Goal: Task Accomplishment & Management: Manage account settings

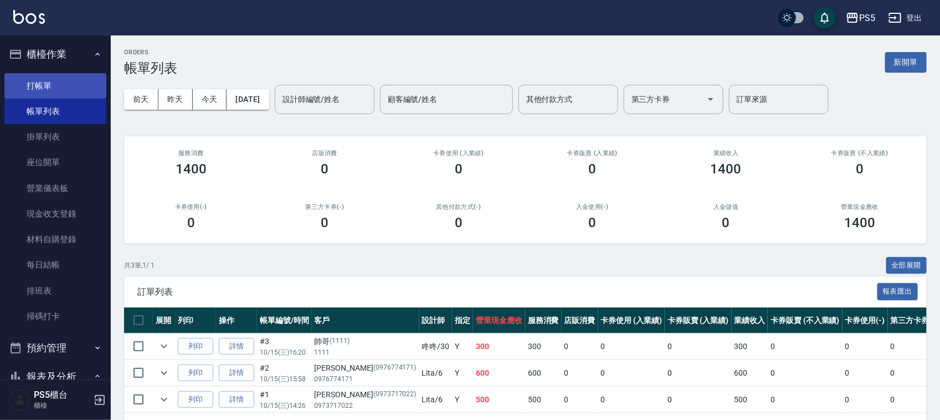
click at [33, 79] on link "打帳單" at bounding box center [55, 85] width 102 height 25
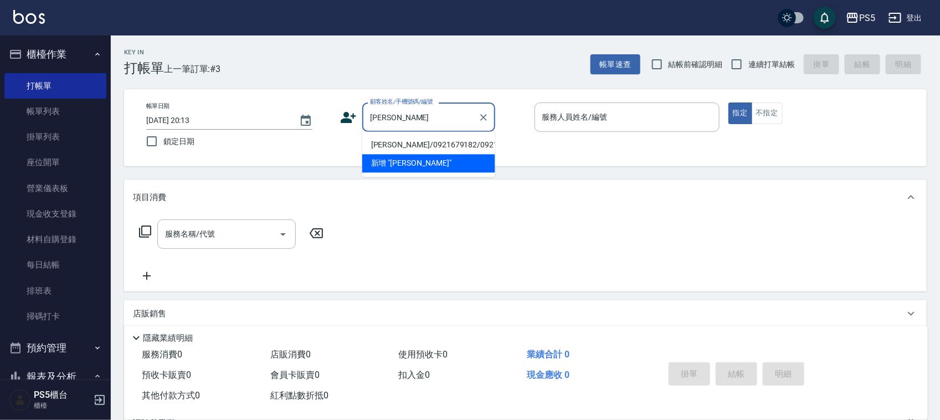
click at [419, 144] on li "[PERSON_NAME]/0921679182/0921679182" at bounding box center [428, 145] width 133 height 18
type input "[PERSON_NAME]/0921679182/0921679182"
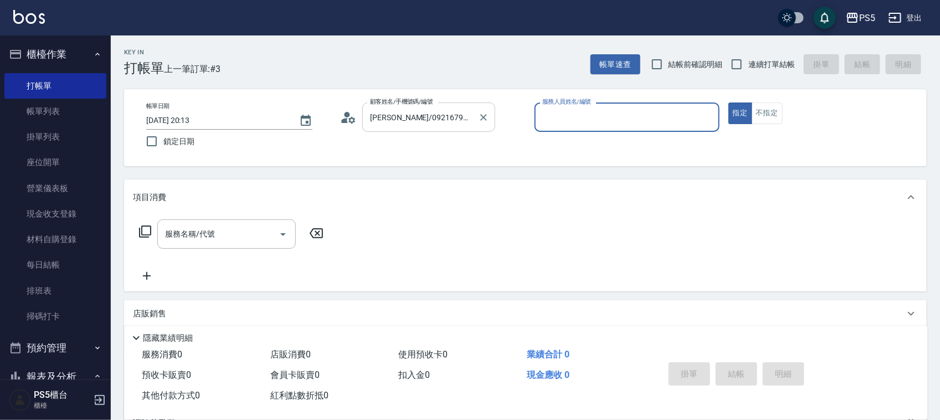
type input "Lita-6"
click at [350, 120] on icon at bounding box center [348, 117] width 17 height 17
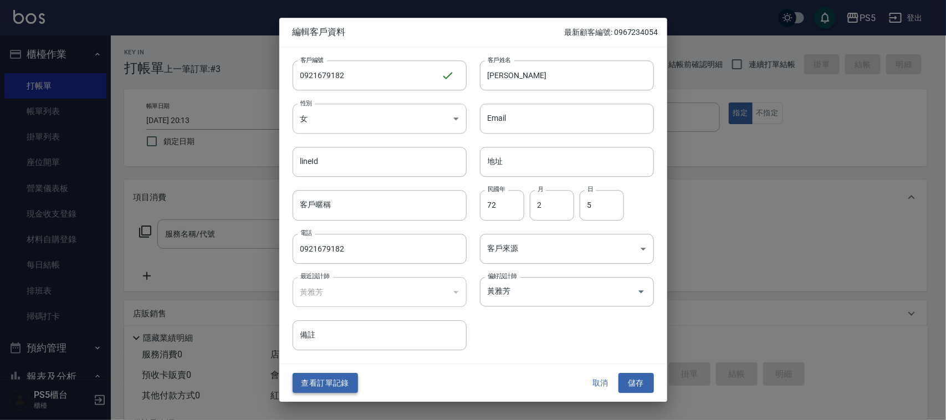
click at [325, 383] on button "查看訂單記錄" at bounding box center [325, 383] width 65 height 21
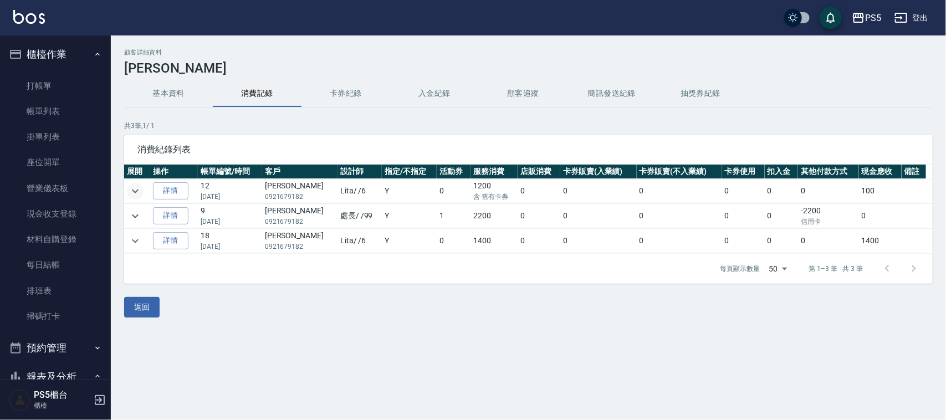
click at [137, 194] on icon "expand row" at bounding box center [135, 191] width 13 height 13
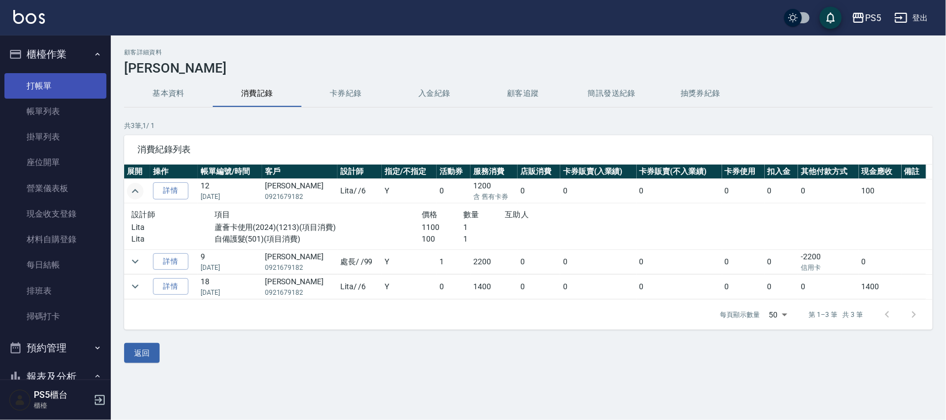
click at [69, 86] on link "打帳單" at bounding box center [55, 85] width 102 height 25
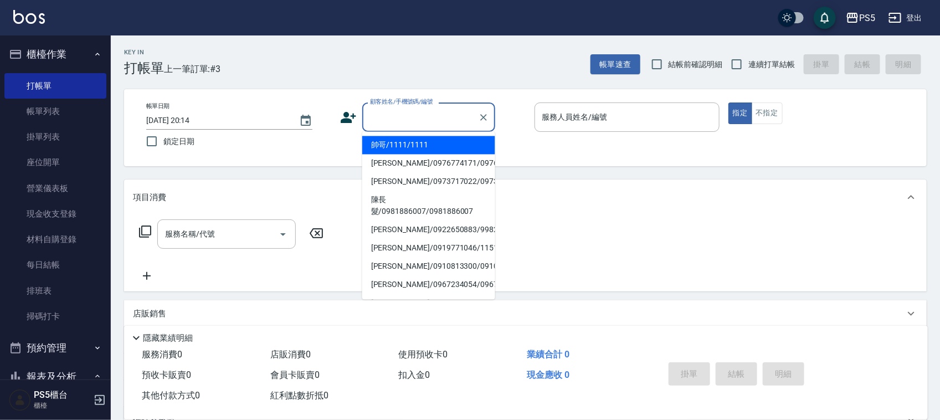
drag, startPoint x: 395, startPoint y: 123, endPoint x: 336, endPoint y: 214, distance: 108.7
click at [336, 214] on div "項目消費" at bounding box center [525, 197] width 803 height 35
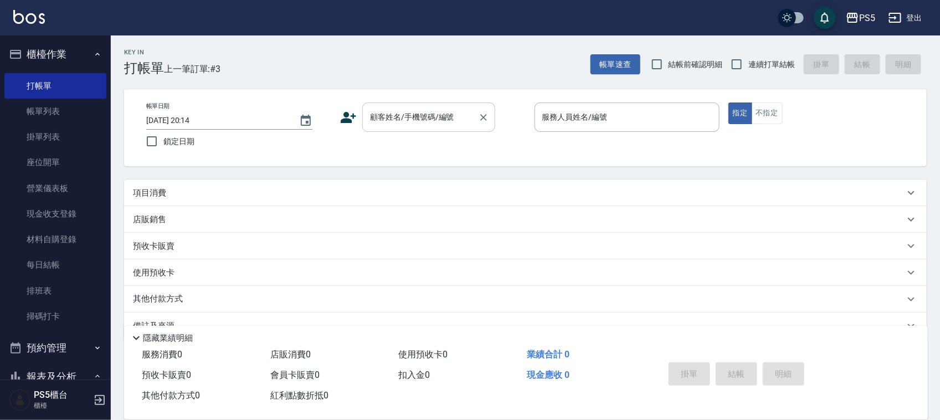
click at [391, 109] on div "顧客姓名/手機號碼/編號 顧客姓名/手機號碼/編號" at bounding box center [428, 117] width 133 height 29
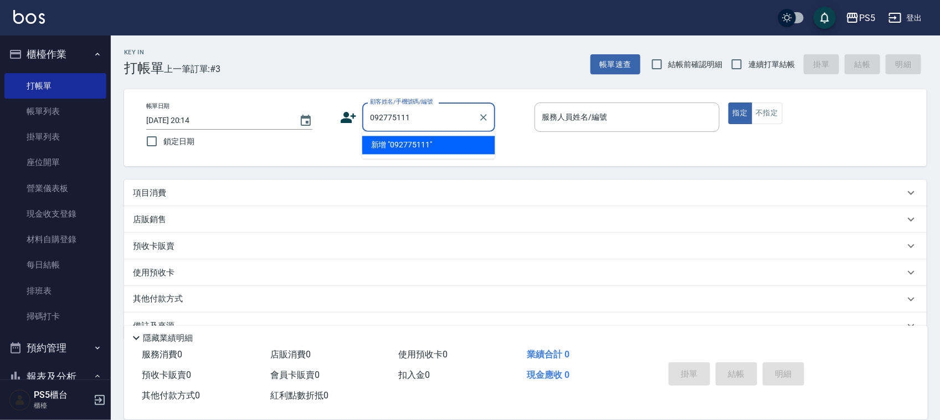
type input "0927751116"
drag, startPoint x: 349, startPoint y: 115, endPoint x: 339, endPoint y: 114, distance: 10.6
click at [336, 114] on div "帳單日期 2025/10/15 20:14 鎖定日期 顧客姓名/手機號碼/編號 0927751116 顧客姓名/手機號碼/編號 服務人員姓名/編號 服務人員姓…" at bounding box center [525, 128] width 776 height 50
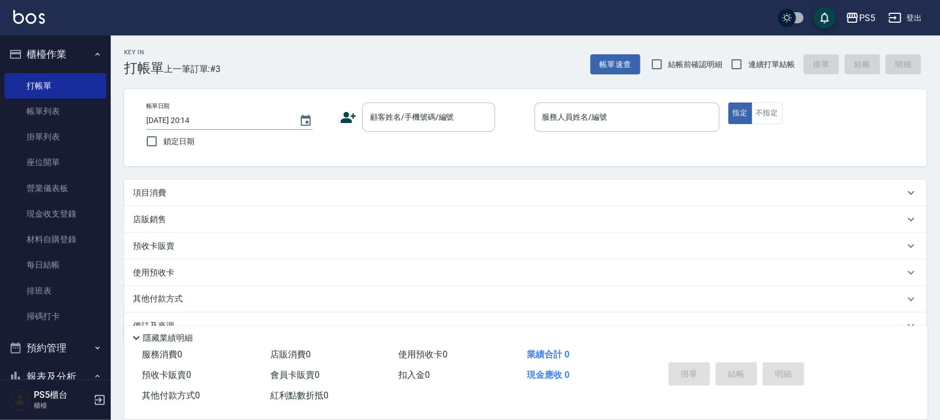
click at [351, 112] on icon at bounding box center [348, 117] width 17 height 17
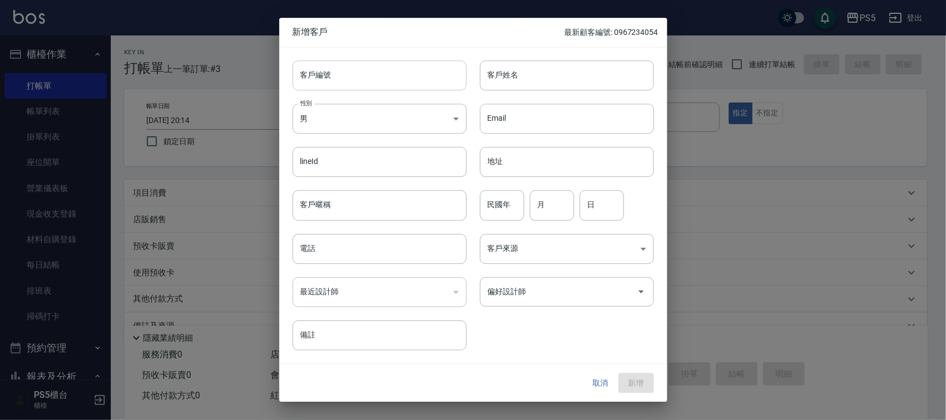
click at [365, 81] on input "客戶編號" at bounding box center [380, 75] width 174 height 30
paste input "0927751116"
type input "0927751116"
click at [359, 244] on input "電話" at bounding box center [380, 249] width 174 height 30
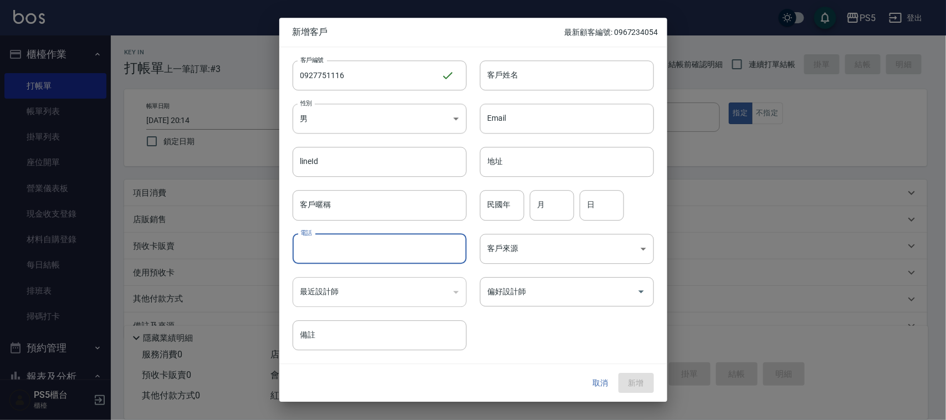
paste input "0927751116"
type input "0927751116"
click at [365, 108] on body "PS5 登出 櫃檯作業 打帳單 帳單列表 掛單列表 座位開單 營業儀表板 現金收支登錄 材料自購登錄 每日結帳 排班表 掃碼打卡 預約管理 預約管理 單日預約…" at bounding box center [473, 222] width 946 height 445
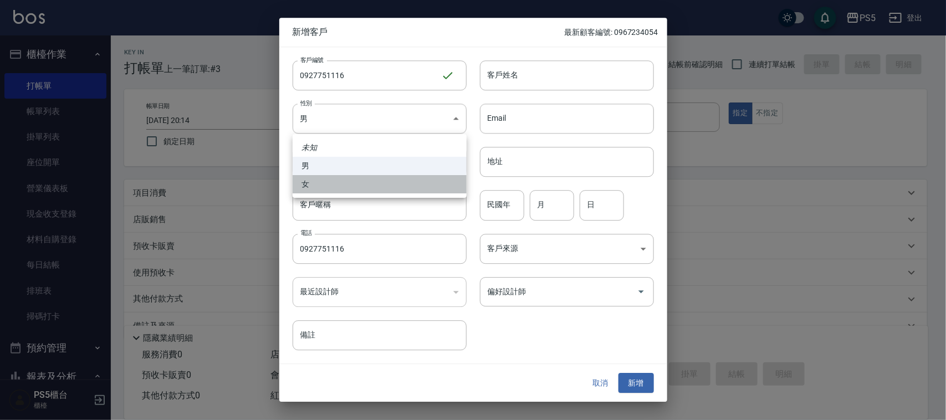
click at [337, 181] on li "女" at bounding box center [380, 184] width 174 height 18
type input "FEMALE"
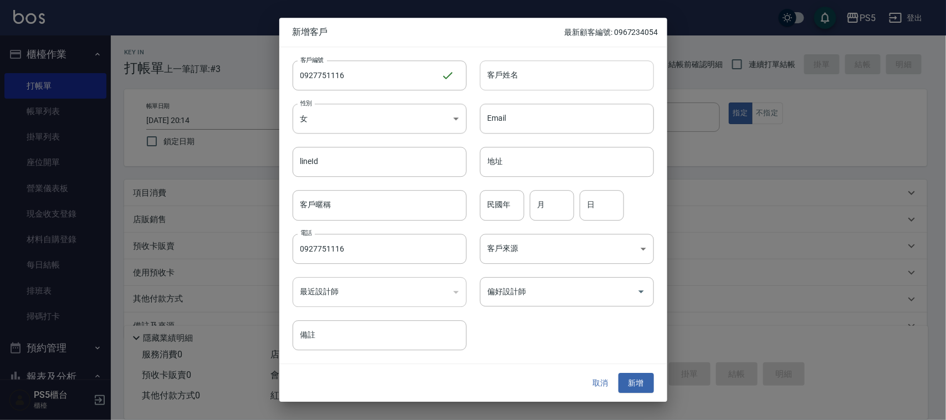
click at [513, 86] on input "客戶姓名" at bounding box center [567, 75] width 174 height 30
type input "[PERSON_NAME]"
click at [519, 201] on input "民國年" at bounding box center [502, 206] width 44 height 30
click at [626, 381] on button "新增" at bounding box center [635, 383] width 35 height 21
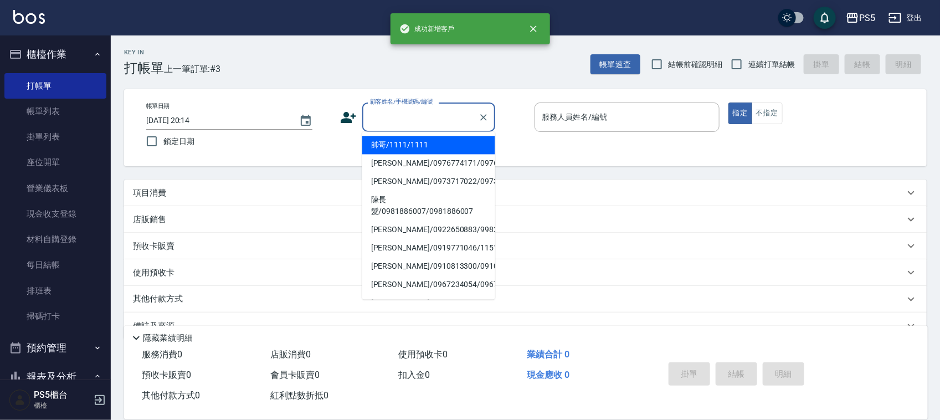
click at [449, 126] on input "顧客姓名/手機號碼/編號" at bounding box center [420, 116] width 106 height 19
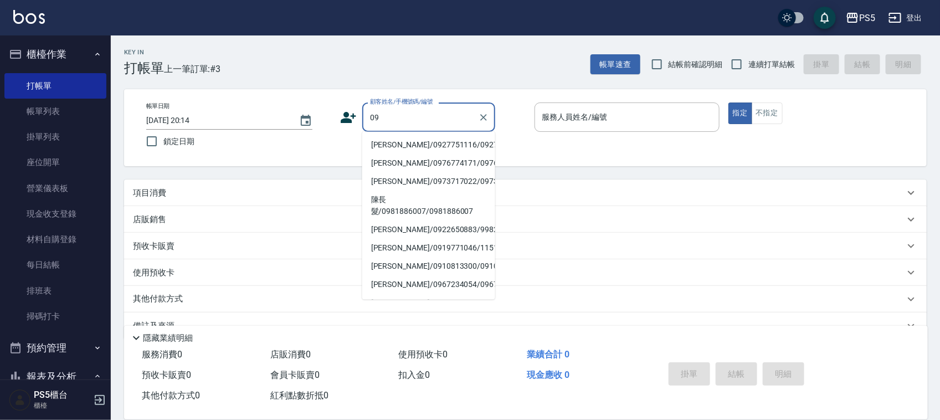
click at [393, 137] on li "[PERSON_NAME]/0927751116/0927751116" at bounding box center [428, 145] width 133 height 18
type input "[PERSON_NAME]/0927751116/0927751116"
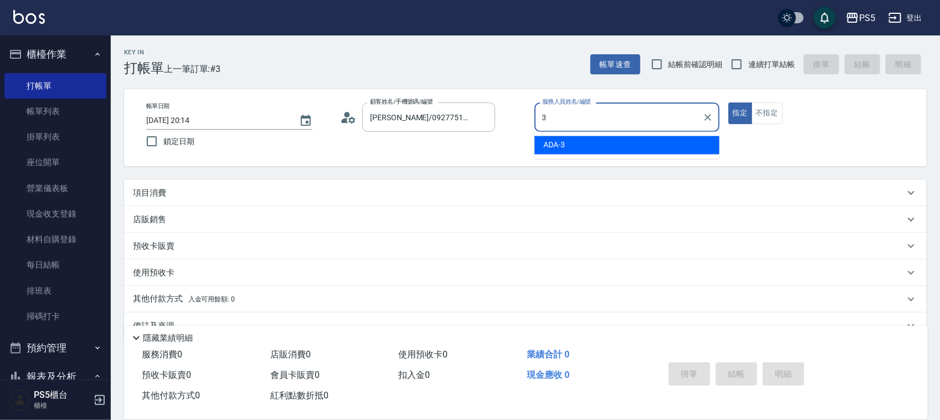
type input "ADA-3"
type button "true"
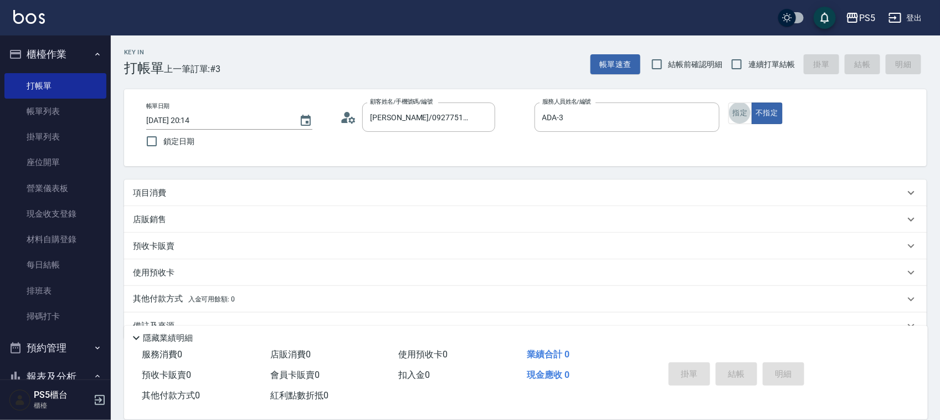
click at [729, 103] on button "指定" at bounding box center [741, 114] width 24 height 22
click at [771, 101] on div "帳單日期 2025/10/15 20:14 鎖定日期 顧客姓名/手機號碼/編號 陳采緹/0927751116/0927751116 顧客姓名/手機號碼/編號 …" at bounding box center [525, 127] width 803 height 77
click at [768, 108] on button "不指定" at bounding box center [767, 114] width 31 height 22
click at [407, 167] on div "Key In 打帳單 上一筆訂單:#3 帳單速查 結帳前確認明細 連續打單結帳 掛單 結帳 明細 帳單日期 2025/10/15 20:14 鎖定日期 顧客姓…" at bounding box center [525, 239] width 829 height 409
click at [405, 181] on div "項目消費" at bounding box center [525, 193] width 803 height 27
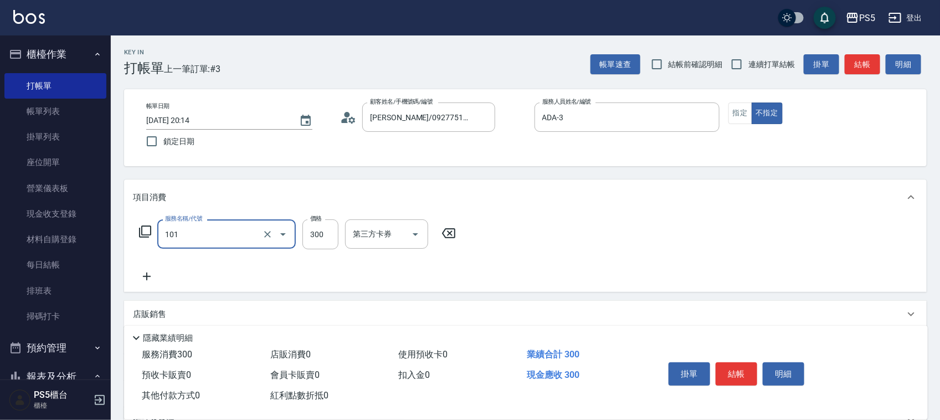
type input "洗髮(101)"
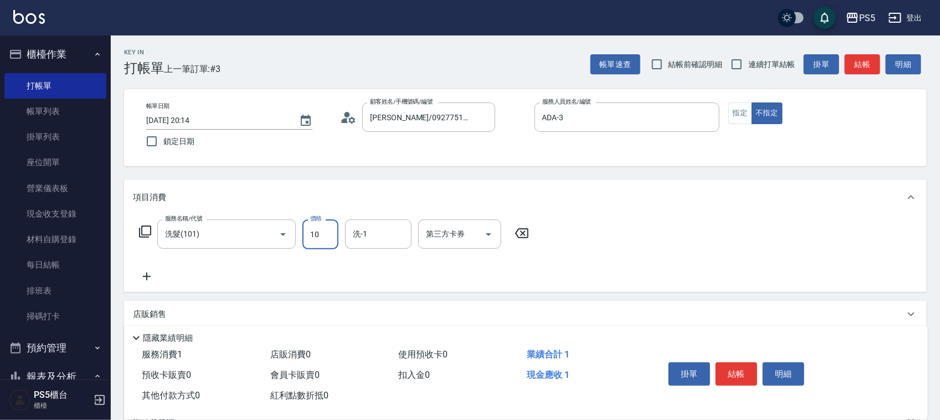
type input "100"
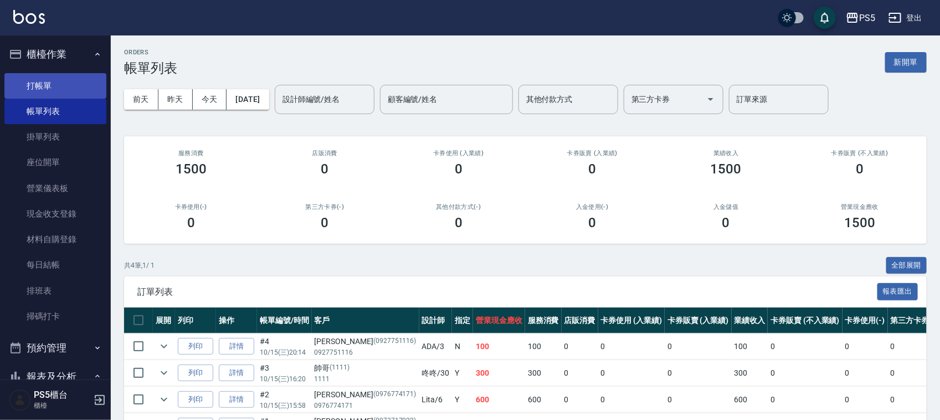
click at [50, 86] on link "打帳單" at bounding box center [55, 85] width 102 height 25
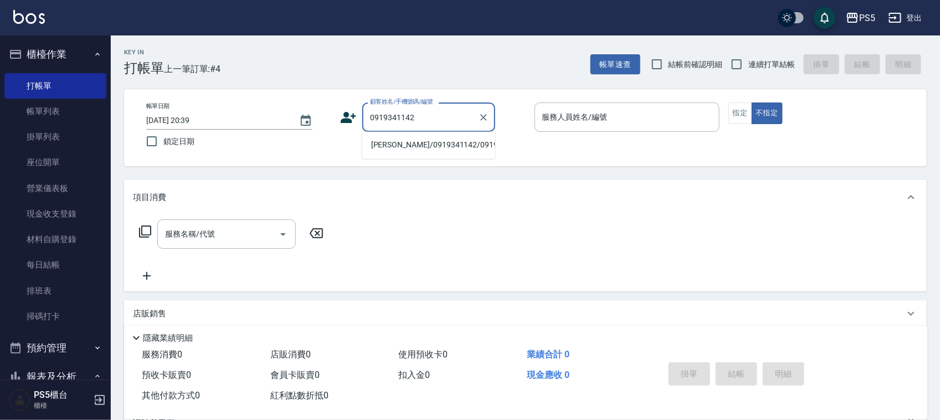
drag, startPoint x: 427, startPoint y: 115, endPoint x: 340, endPoint y: 125, distance: 88.1
click at [340, 125] on div "顧客姓名/手機號碼/編號 0919341142 顧客姓名/手機號碼/編號" at bounding box center [432, 117] width 185 height 29
click at [406, 145] on li "[PERSON_NAME]/0919341142/0919341142" at bounding box center [428, 145] width 133 height 18
type input "[PERSON_NAME]/0919341142/0919341142"
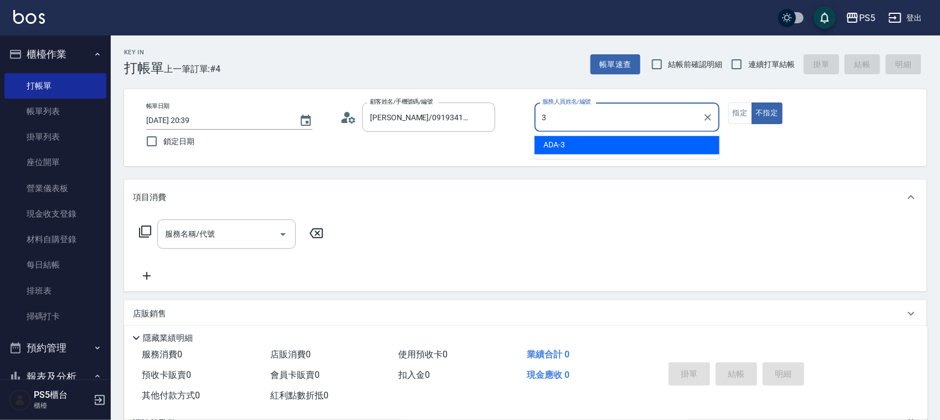
type input "ADA-3"
type button "false"
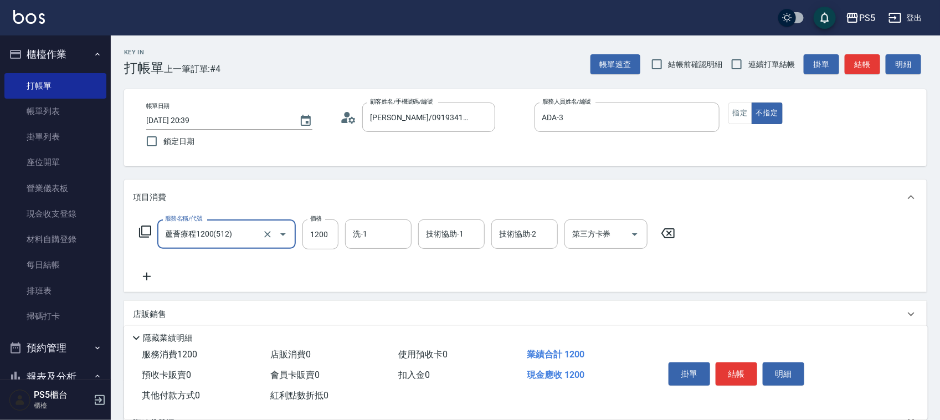
type input "蘆薈療程1200(512)"
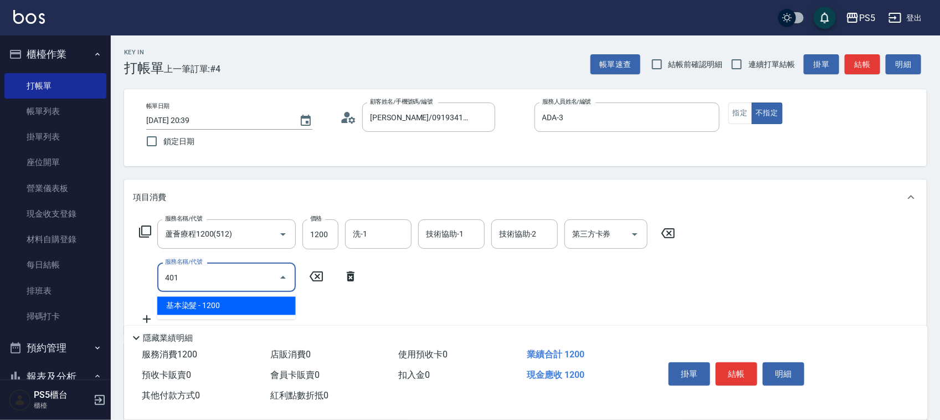
type input "基本染髮(401)"
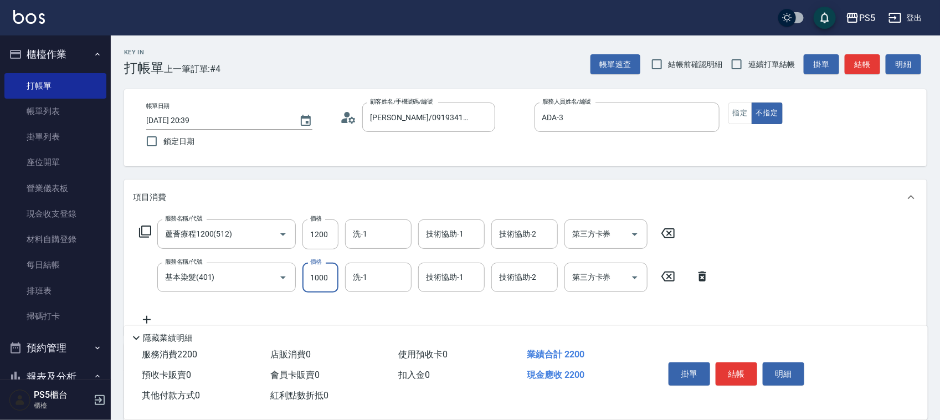
type input "1000"
type input "洗剪400(201)"
click at [406, 140] on div "帳單日期 2025/10/15 20:39 鎖定日期 顧客姓名/手機號碼/編號 楊憶婷/0919341142/0919341142 顧客姓名/手機號碼/編號 …" at bounding box center [525, 128] width 776 height 50
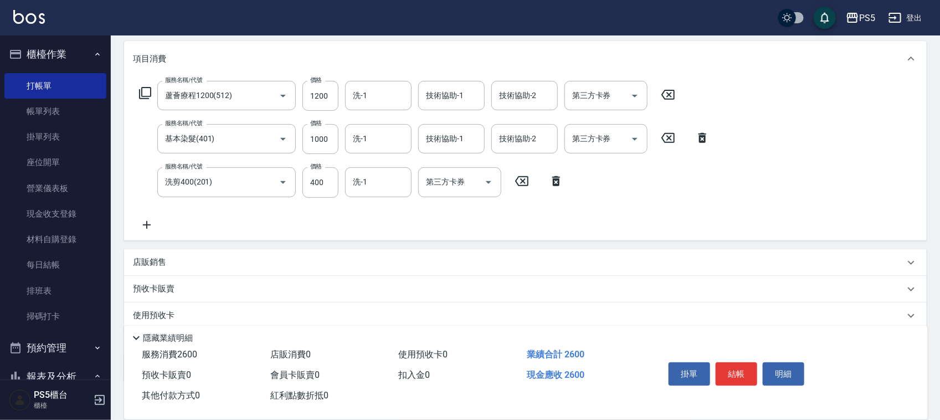
scroll to position [206, 0]
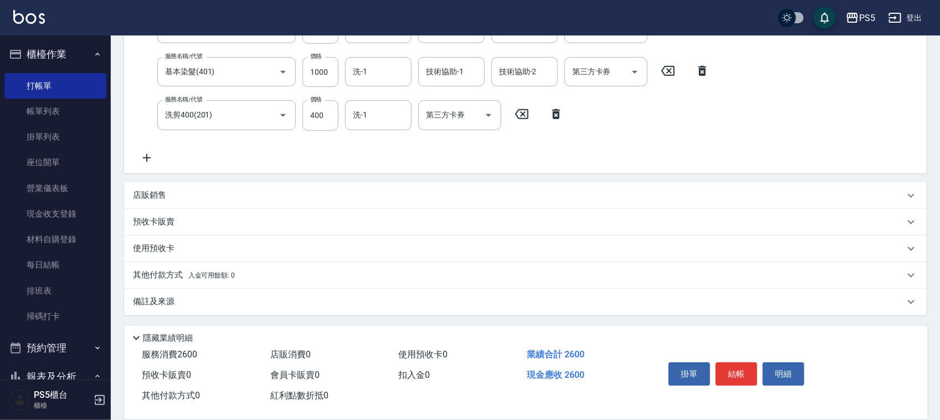
click at [172, 272] on p "其他付款方式 入金可用餘額: 0" at bounding box center [184, 275] width 102 height 12
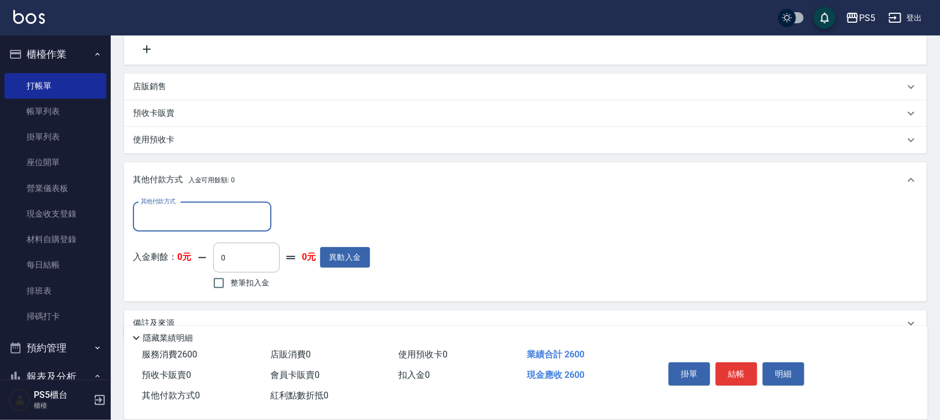
scroll to position [336, 0]
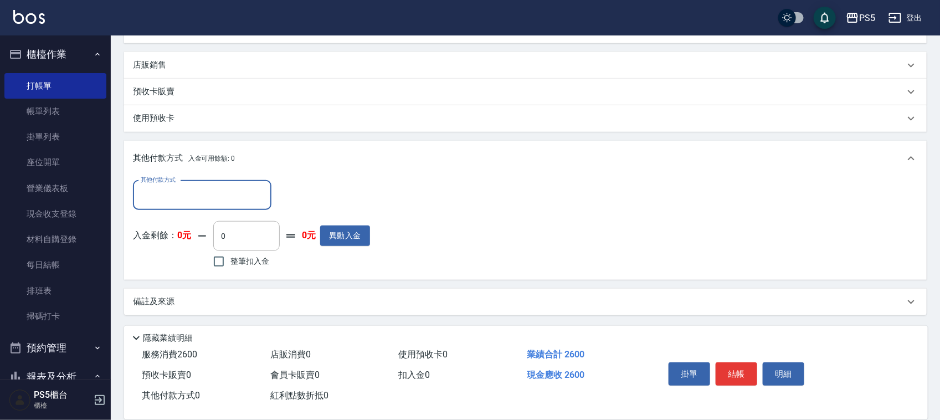
click at [187, 204] on input "其他付款方式" at bounding box center [202, 195] width 129 height 19
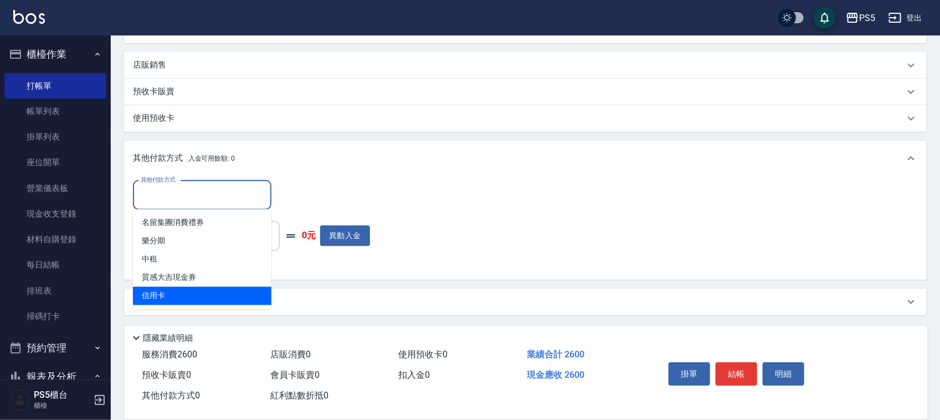
click at [175, 297] on span "信用卡" at bounding box center [202, 296] width 139 height 18
type input "信用卡"
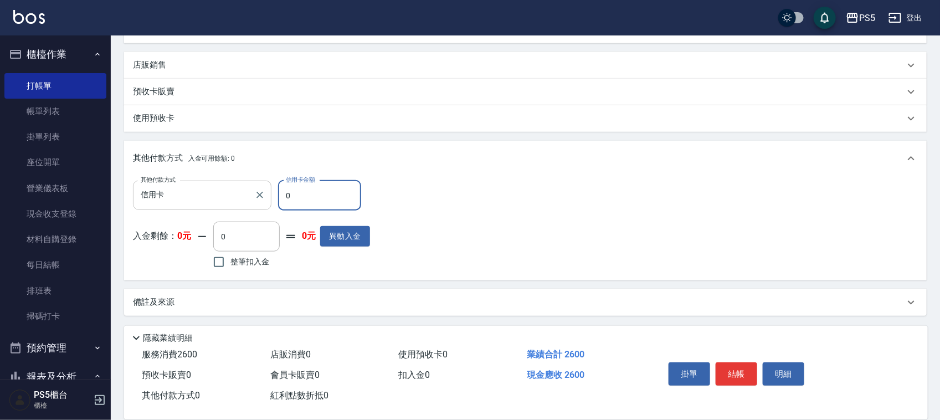
drag, startPoint x: 301, startPoint y: 202, endPoint x: 256, endPoint y: 201, distance: 44.9
click at [267, 198] on div "其他付款方式 信用卡 其他付款方式 信用卡金額 0 信用卡金額" at bounding box center [251, 196] width 237 height 30
type input "2600"
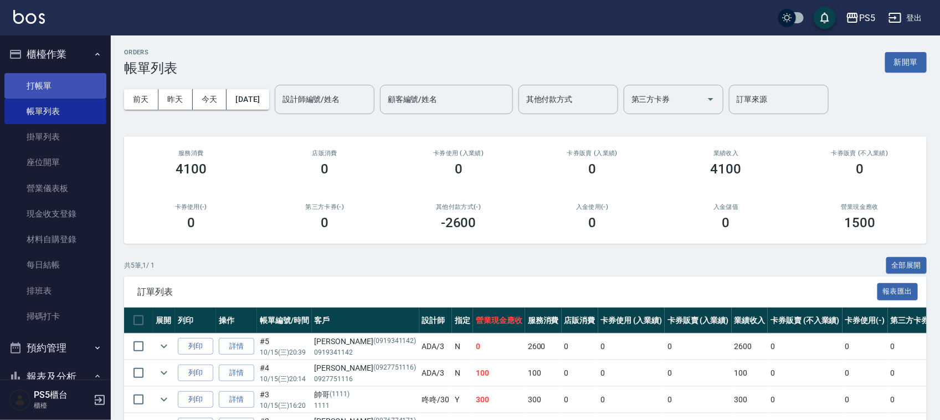
click at [37, 79] on link "打帳單" at bounding box center [55, 85] width 102 height 25
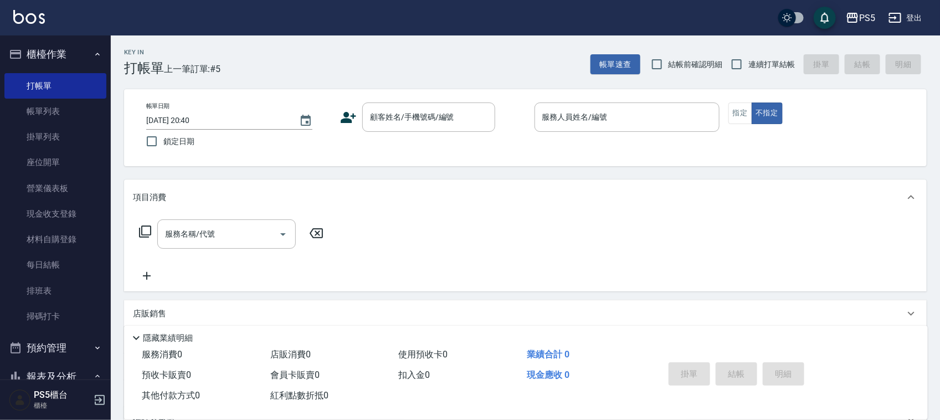
drag, startPoint x: 502, startPoint y: 24, endPoint x: 499, endPoint y: 31, distance: 7.7
click at [502, 25] on div "PS5 登出" at bounding box center [470, 17] width 940 height 35
click at [420, 109] on div "顧客姓名/手機號碼/編號 顧客姓名/手機號碼/編號" at bounding box center [428, 117] width 133 height 29
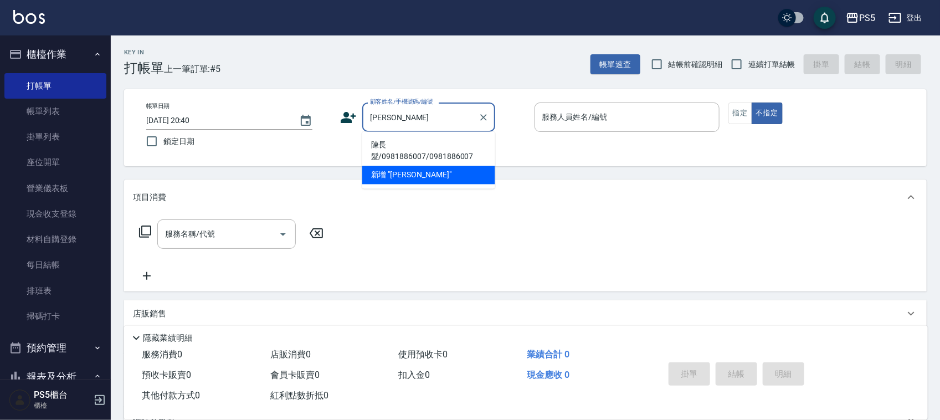
click at [406, 147] on li "陳長髮/0981886007/0981886007" at bounding box center [428, 151] width 133 height 30
type input "陳長髮/0981886007/0981886007"
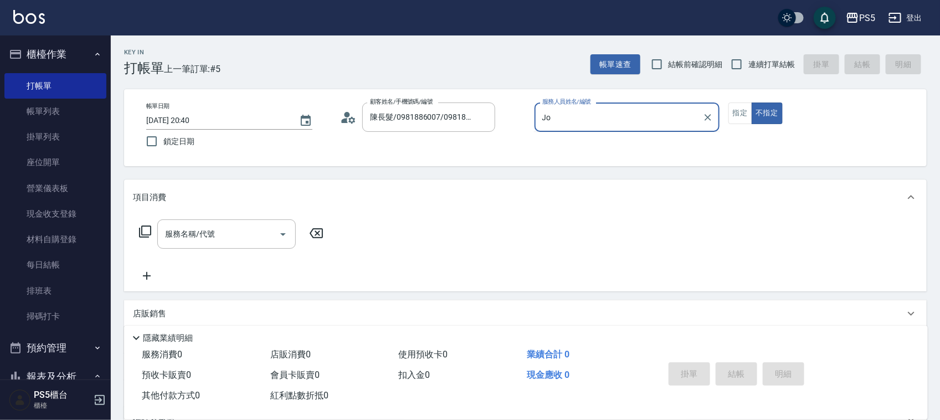
type input "J"
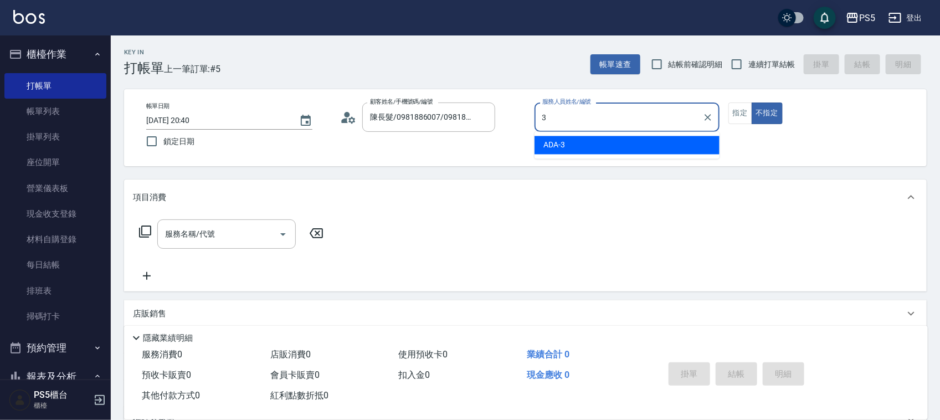
type input "ADA-3"
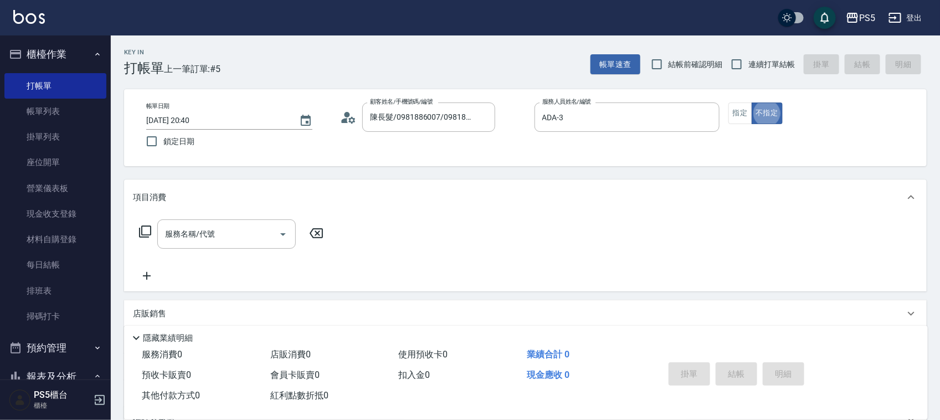
type button "false"
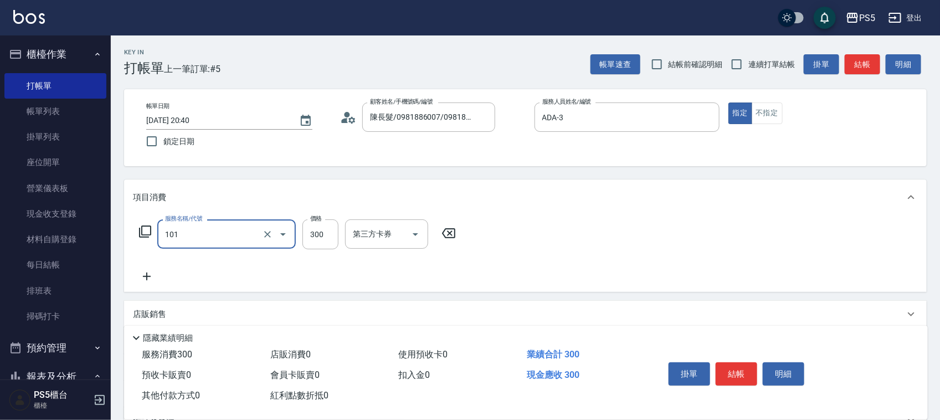
type input "洗髮(101)"
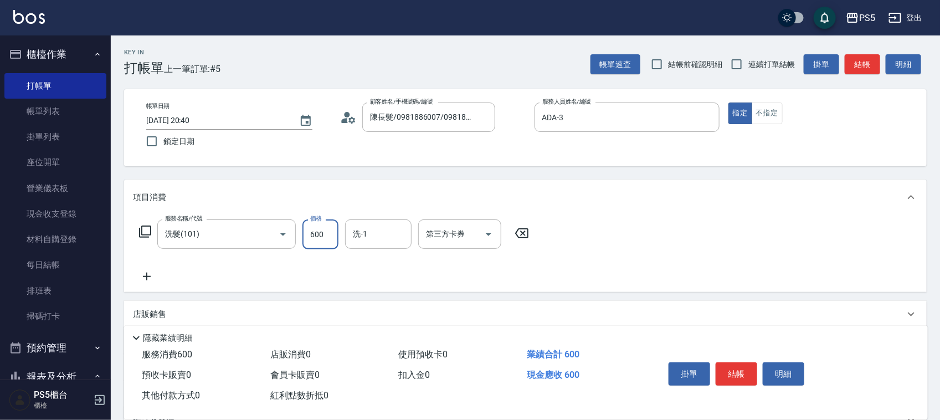
type input "600"
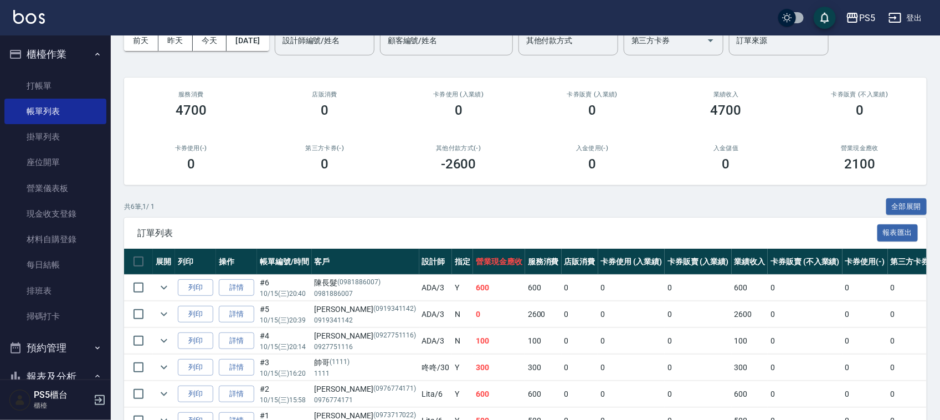
scroll to position [128, 0]
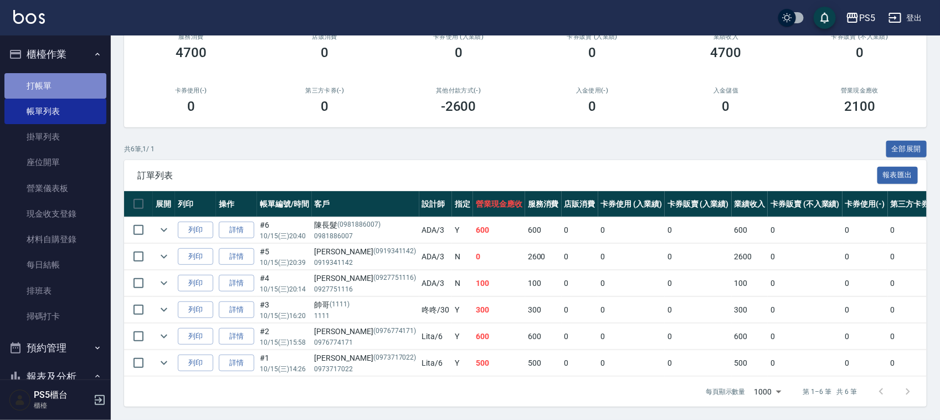
click at [57, 84] on link "打帳單" at bounding box center [55, 85] width 102 height 25
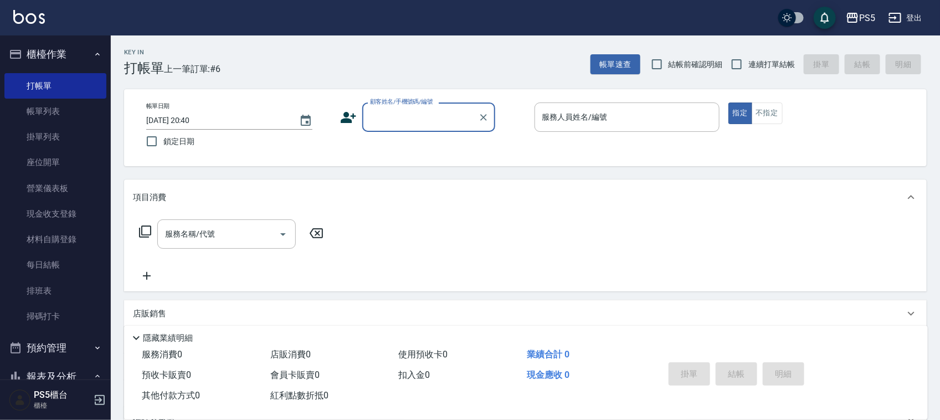
click at [383, 122] on input "顧客姓名/手機號碼/編號" at bounding box center [420, 116] width 106 height 19
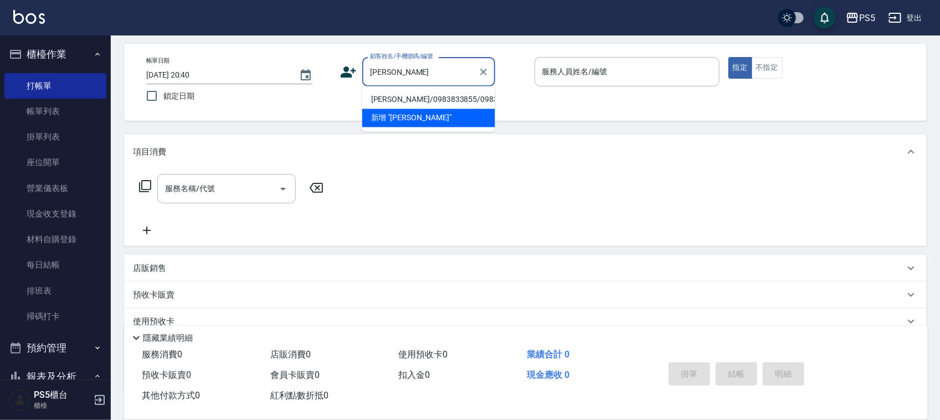
scroll to position [69, 0]
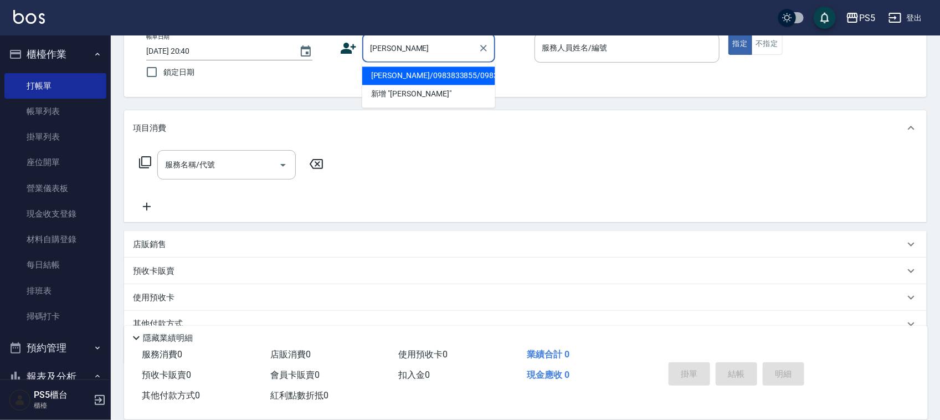
click at [437, 70] on li "劉宜/0983833855/0983833855" at bounding box center [428, 76] width 133 height 18
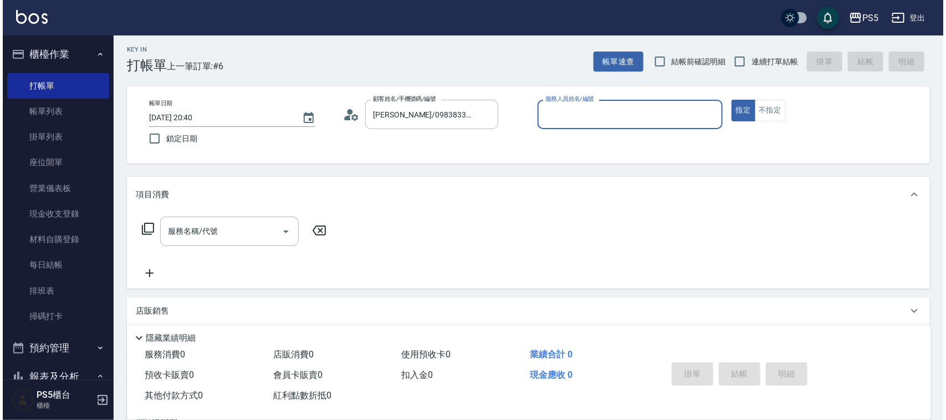
scroll to position [0, 0]
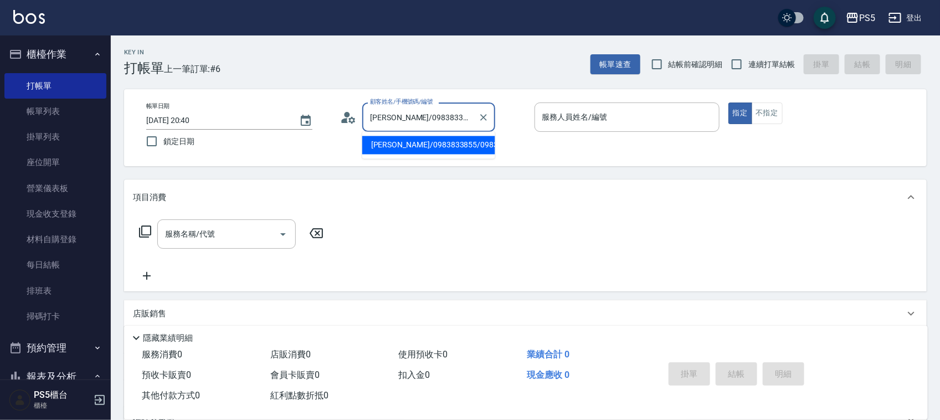
click at [465, 114] on input "劉宜/0983833855/0983833855" at bounding box center [420, 116] width 106 height 19
click at [445, 117] on input "劉宜/0983855" at bounding box center [420, 116] width 106 height 19
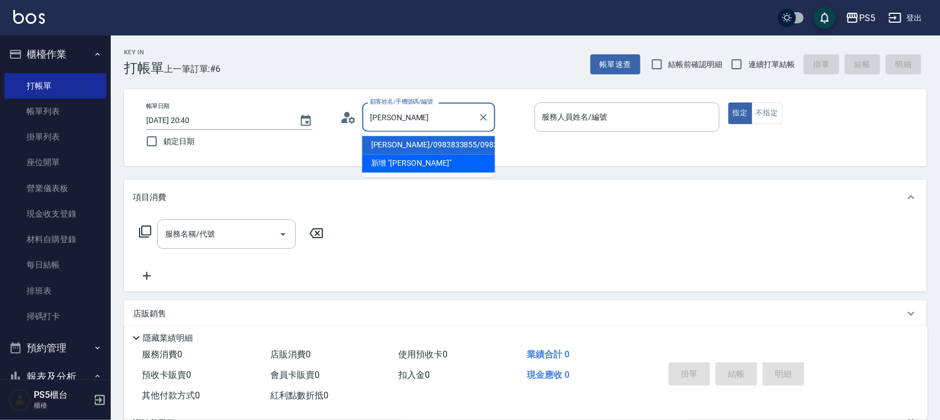
click at [405, 145] on li "劉宜/0983833855/0983833855" at bounding box center [428, 145] width 133 height 18
type input "劉宜/0983833855/0983833855"
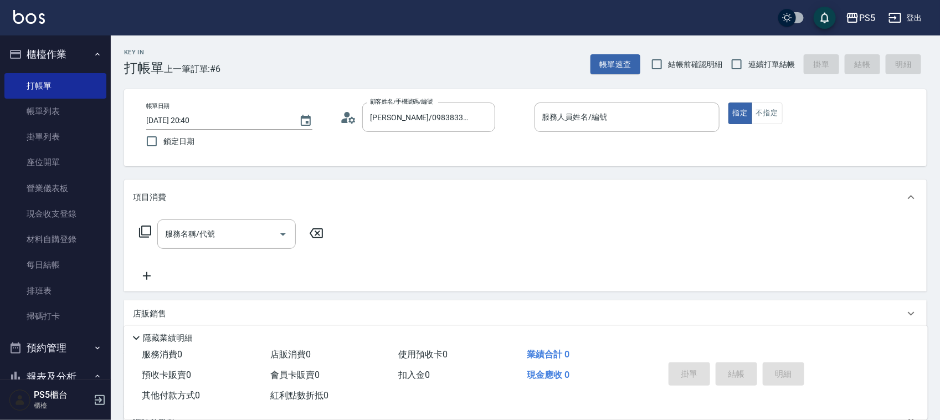
click at [341, 116] on icon at bounding box center [348, 117] width 17 height 17
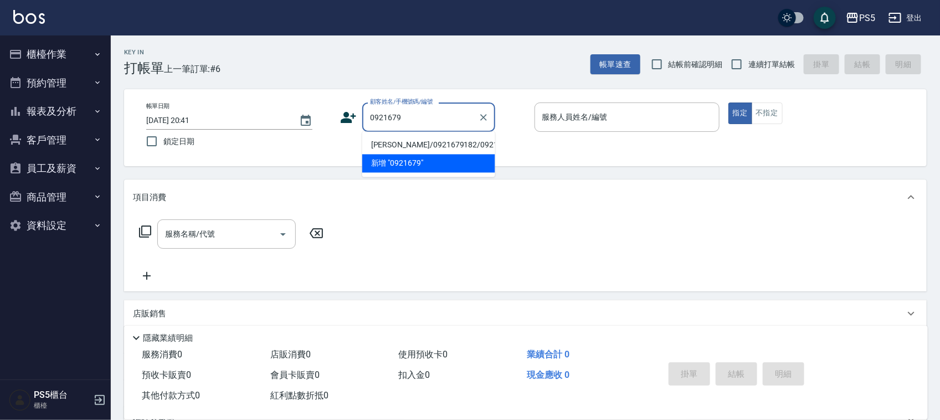
click at [428, 146] on li "[PERSON_NAME]/0921679182/0921679182" at bounding box center [428, 145] width 133 height 18
type input "[PERSON_NAME]/0921679182/0921679182"
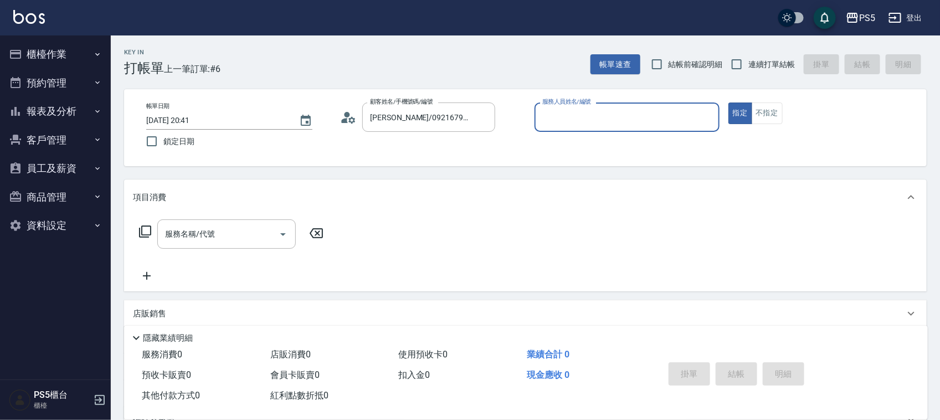
type input "Lita-6"
click at [729, 103] on button "指定" at bounding box center [741, 114] width 24 height 22
type button "true"
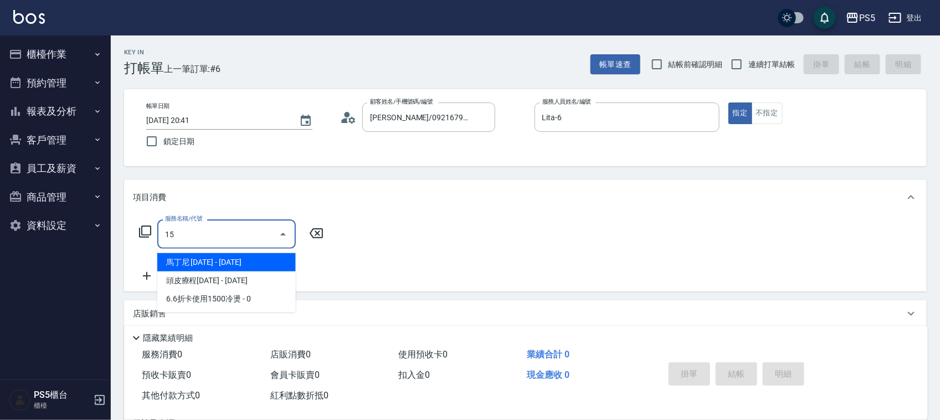
type input "1"
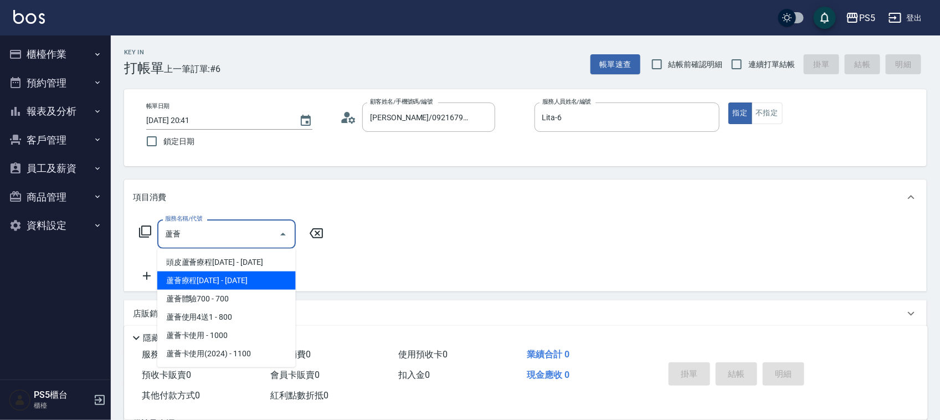
click at [245, 274] on span "蘆薈療程[DATE] - [DATE]" at bounding box center [226, 280] width 139 height 18
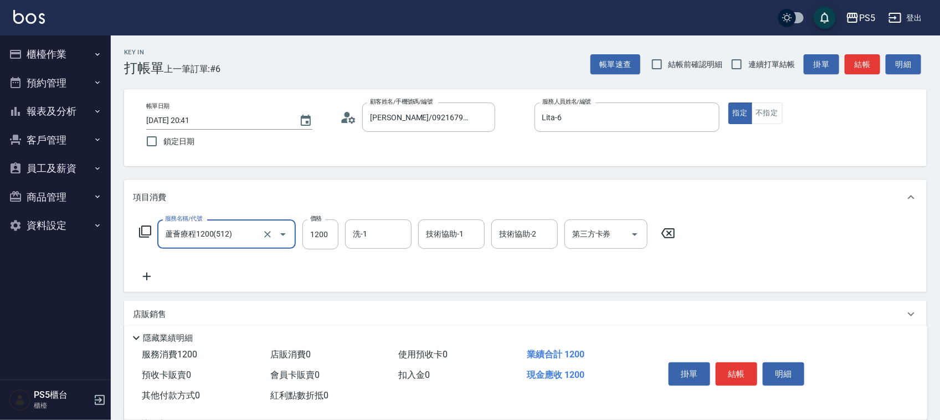
type input "蘆薈療程1200(512)"
click at [248, 264] on div "服務名稱/代號 蘆薈療程1200(512) 服務名稱/代號 價格 1200 價格 洗-1 洗-1 技術協助-1 技術協助-1 技術協助-2 技術協助-2 第三…" at bounding box center [407, 251] width 549 height 64
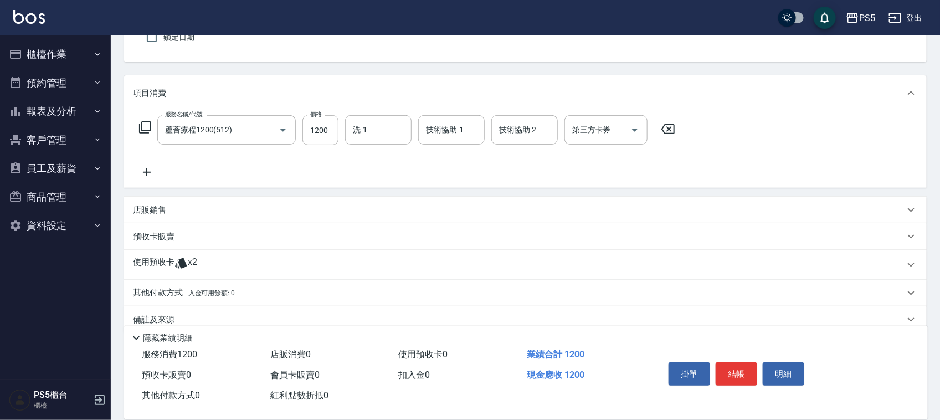
scroll to position [122, 0]
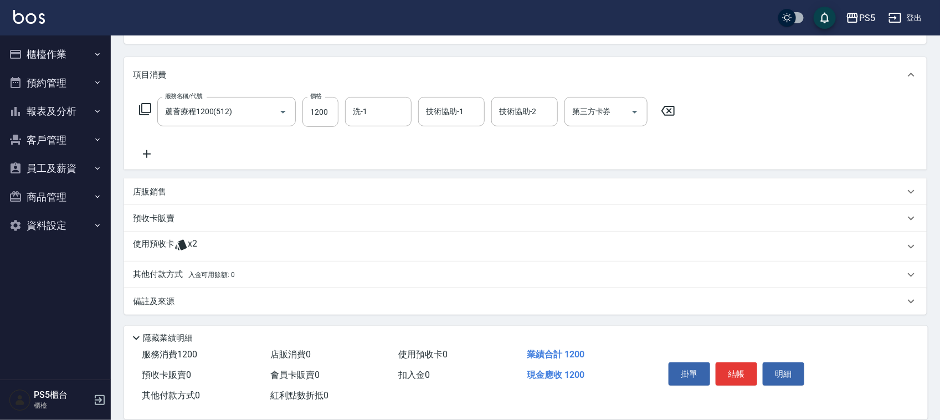
click at [194, 245] on span "x2" at bounding box center [192, 246] width 9 height 17
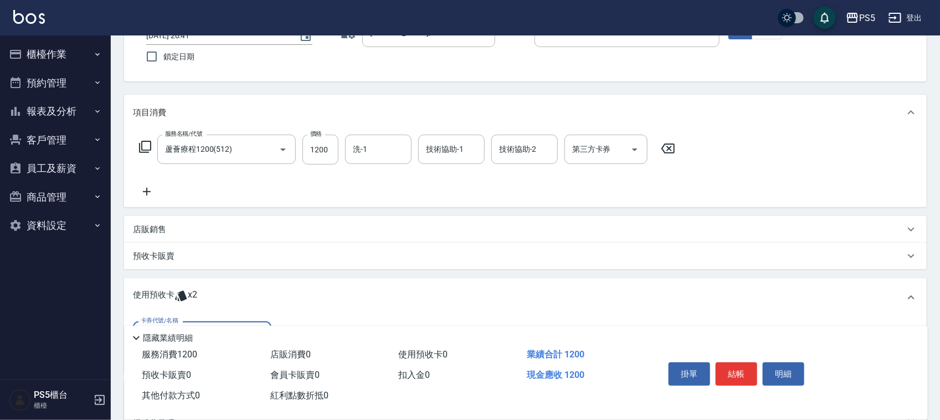
scroll to position [53, 0]
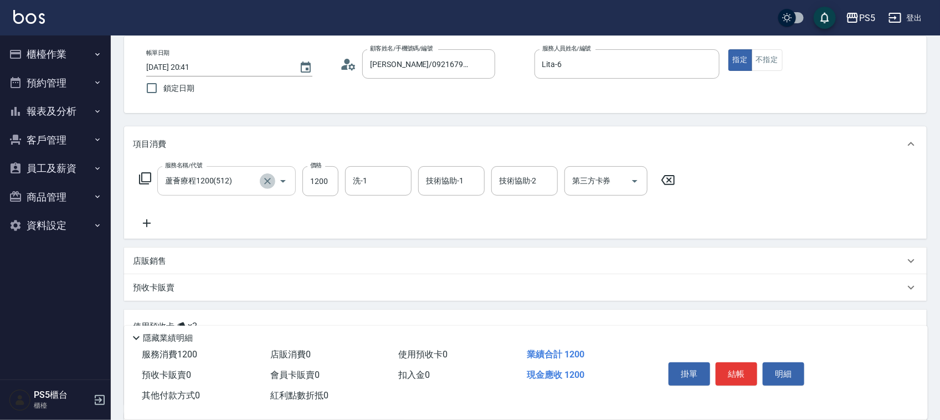
click at [267, 178] on icon "Clear" at bounding box center [267, 181] width 11 height 11
click at [254, 179] on input "服務名稱/代號" at bounding box center [211, 180] width 98 height 19
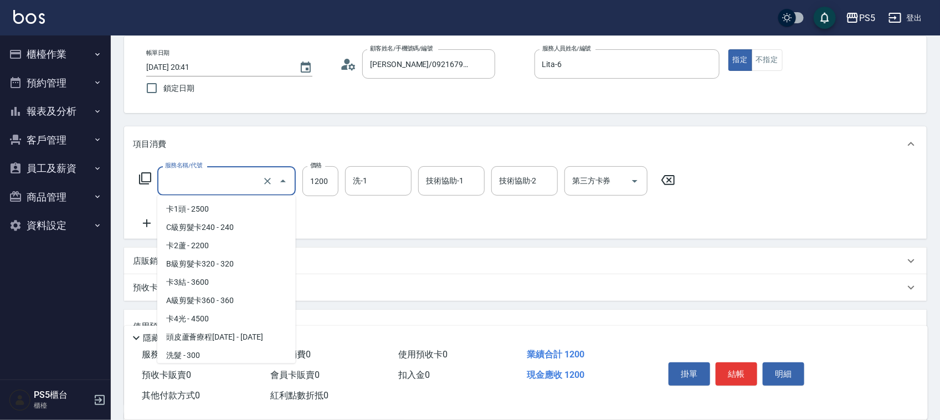
scroll to position [1189, 0]
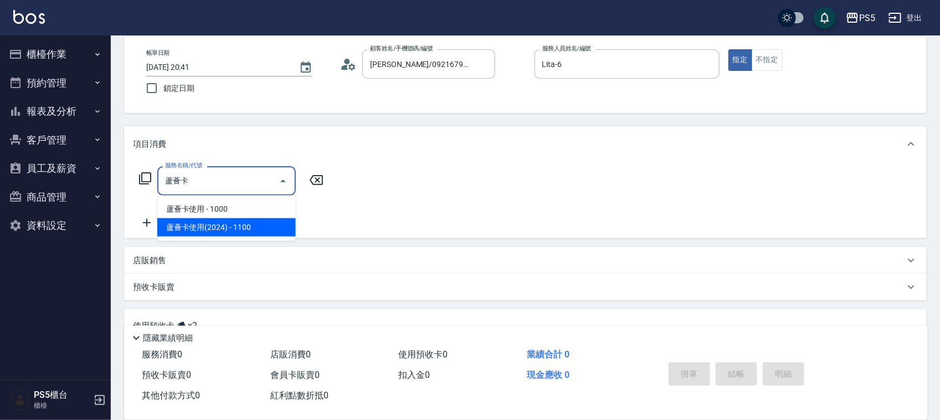
click at [233, 222] on span "蘆薈卡使用(2024) - 1100" at bounding box center [226, 227] width 139 height 18
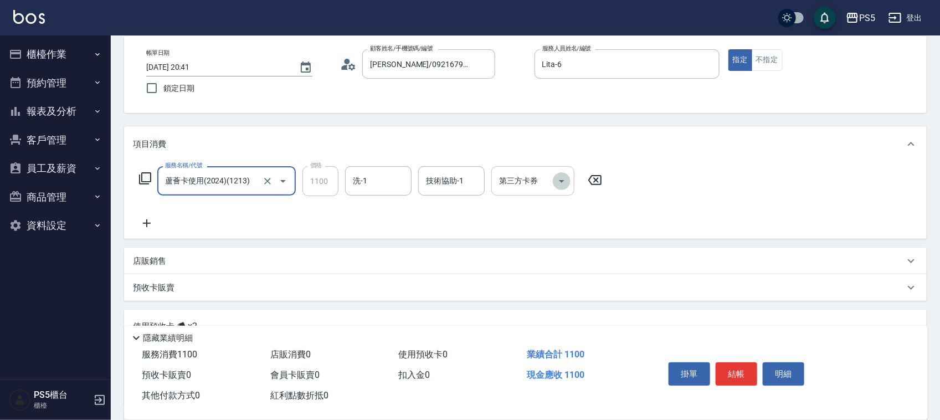
click at [555, 176] on icon "Open" at bounding box center [561, 181] width 13 height 13
type input "蘆薈卡使用(2024)(1213)"
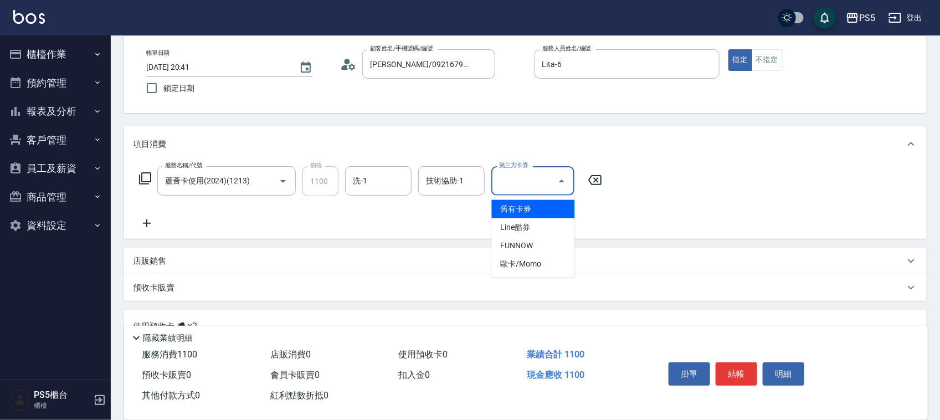
click at [519, 208] on span "舊有卡券" at bounding box center [533, 209] width 83 height 18
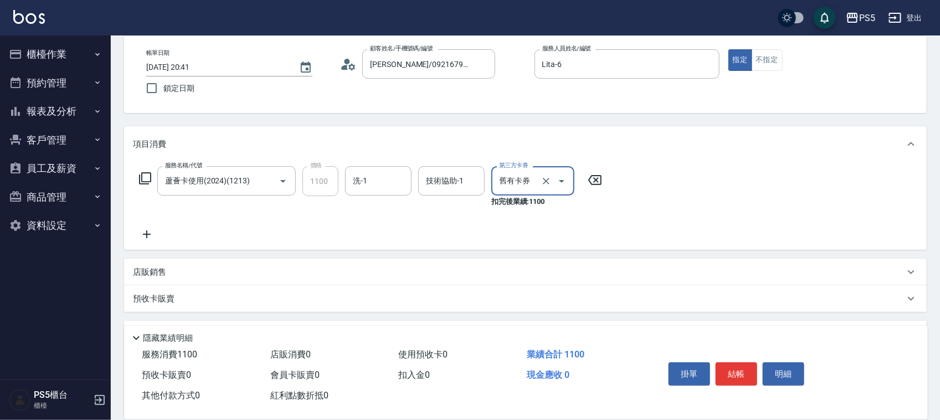
type input "舊有卡券"
click at [470, 211] on div "服務名稱/代號 蘆薈卡使用(2024)(1213) 服務名稱/代號 價格 1100 價格 洗-1 洗-1 技術協助-1 技術協助-1 第三方卡券 舊有卡券 第…" at bounding box center [371, 203] width 476 height 75
click at [140, 230] on icon at bounding box center [147, 234] width 28 height 13
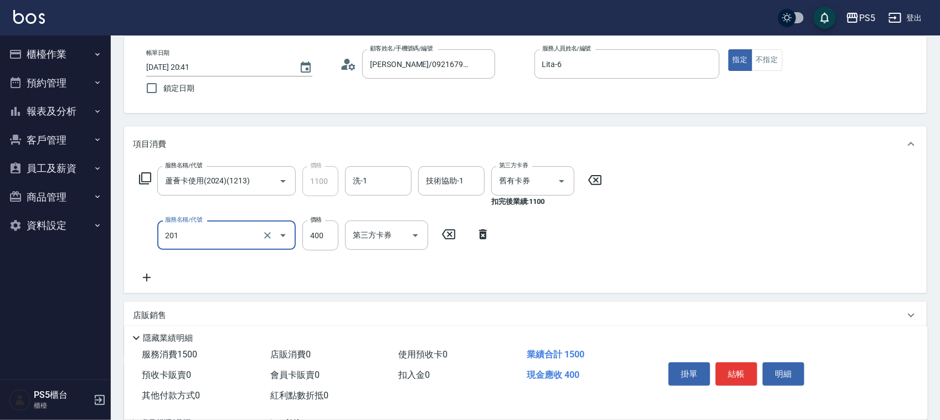
type input "洗剪400(201)"
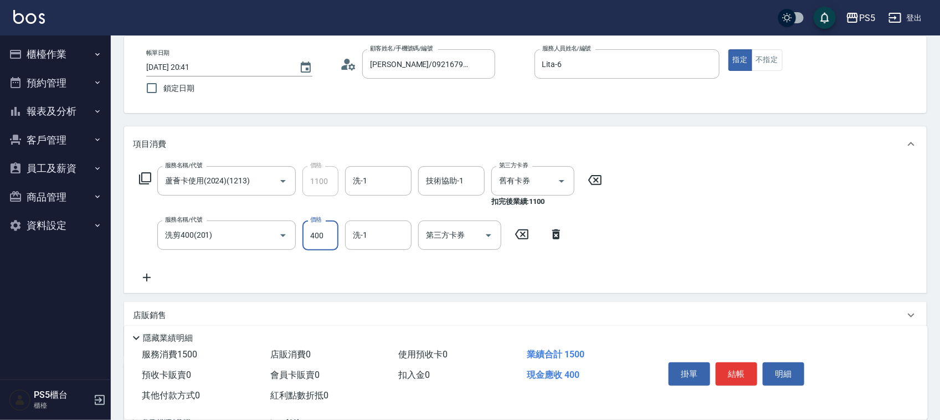
click at [336, 126] on div "項目消費" at bounding box center [525, 143] width 803 height 35
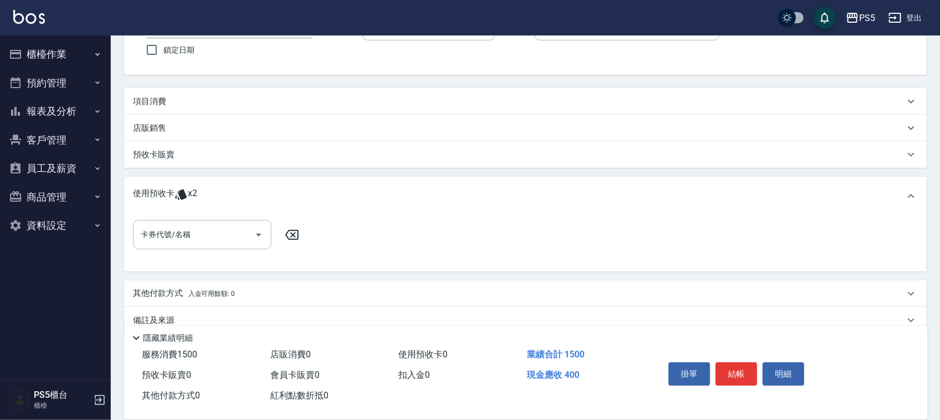
scroll to position [110, 0]
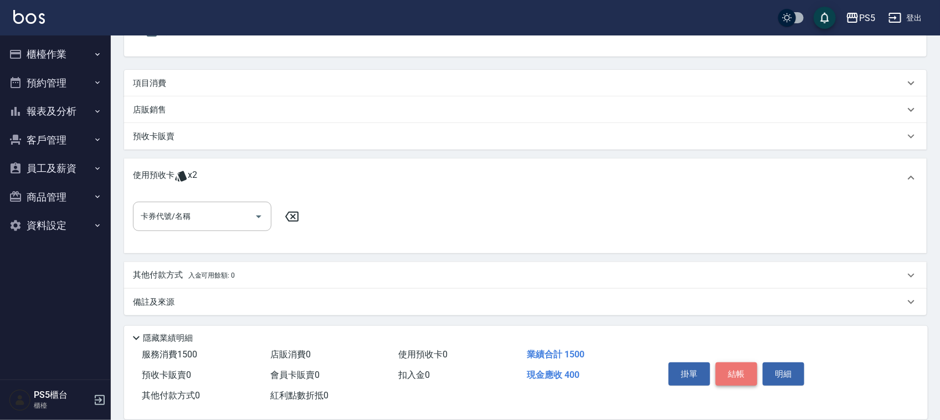
click at [732, 363] on button "結帳" at bounding box center [737, 373] width 42 height 23
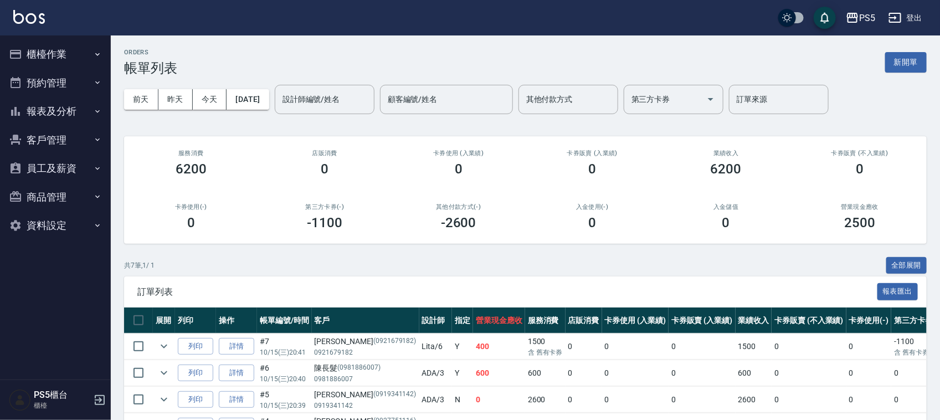
click at [65, 112] on button "報表及分析" at bounding box center [55, 111] width 102 height 29
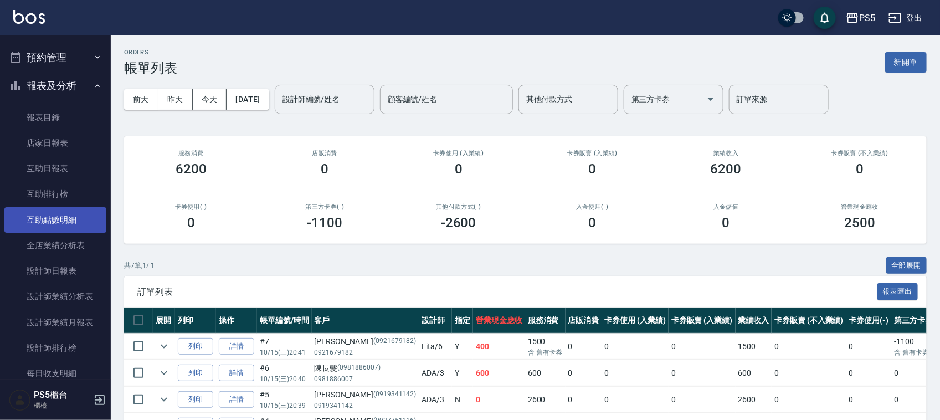
scroll to position [69, 0]
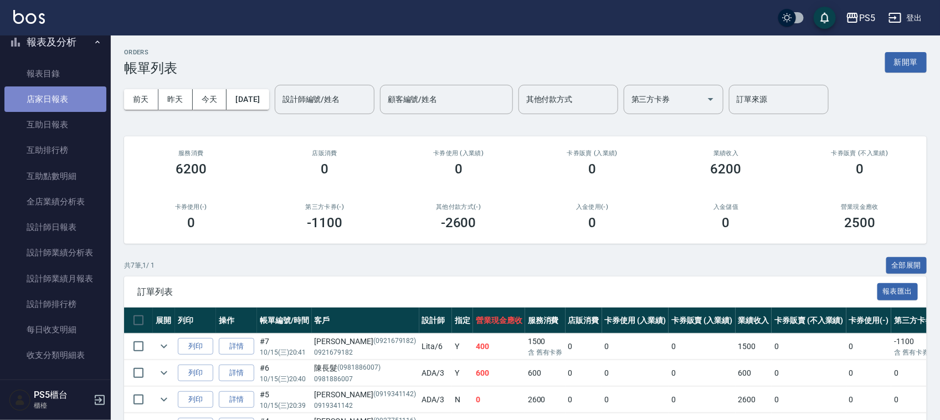
click at [69, 89] on link "店家日報表" at bounding box center [55, 98] width 102 height 25
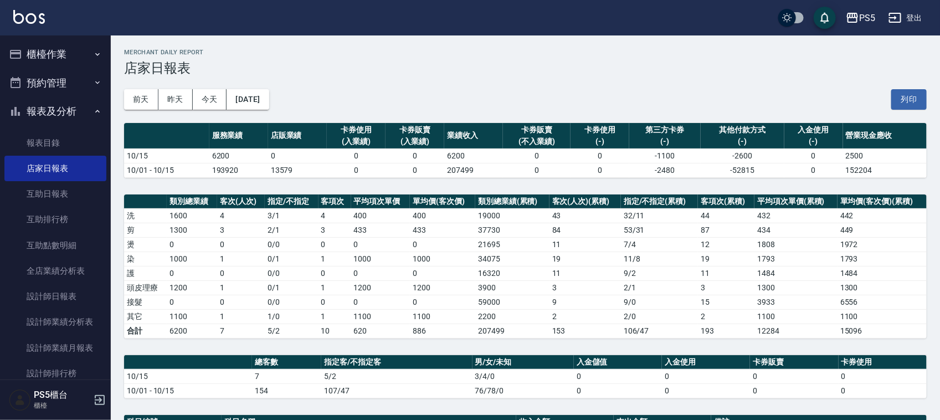
click at [48, 62] on button "櫃檯作業" at bounding box center [55, 54] width 102 height 29
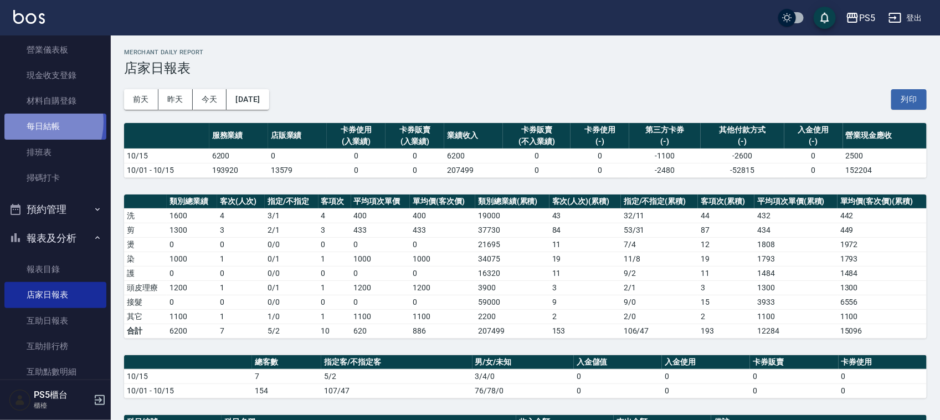
click at [31, 122] on link "每日結帳" at bounding box center [55, 126] width 102 height 25
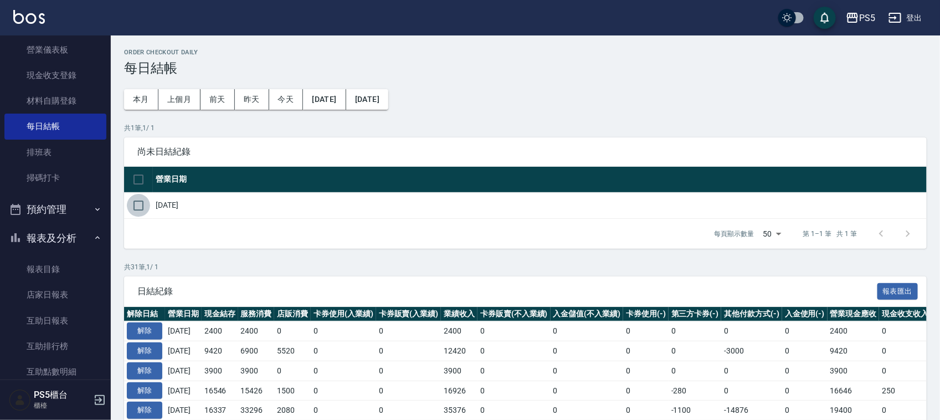
click at [144, 204] on input "checkbox" at bounding box center [138, 205] width 23 height 23
checkbox input "true"
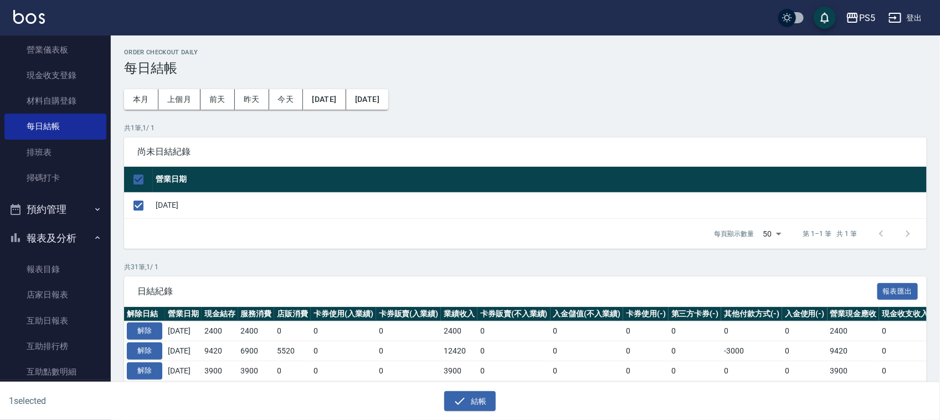
click at [457, 391] on div "結帳" at bounding box center [466, 396] width 466 height 29
click at [457, 393] on button "結帳" at bounding box center [470, 401] width 52 height 21
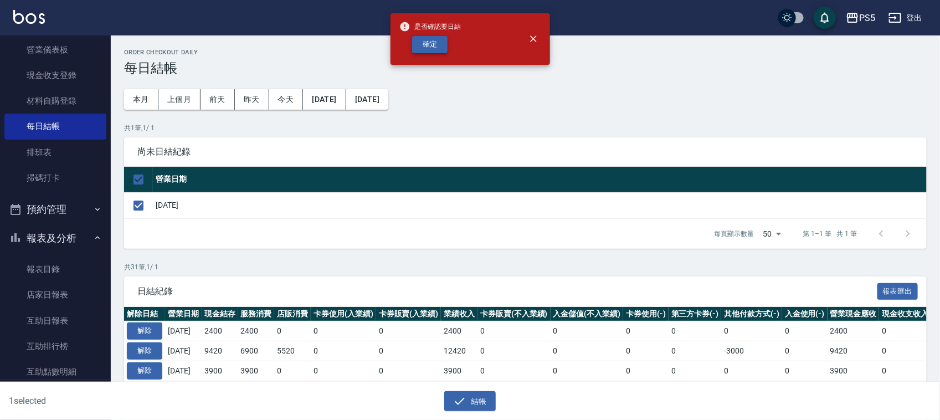
click at [416, 44] on button "確定" at bounding box center [429, 44] width 35 height 17
checkbox input "false"
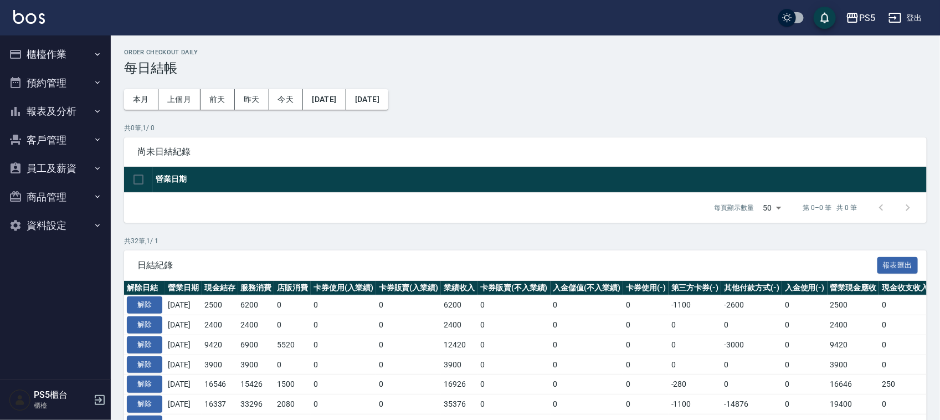
click at [31, 44] on button "櫃檯作業" at bounding box center [55, 54] width 102 height 29
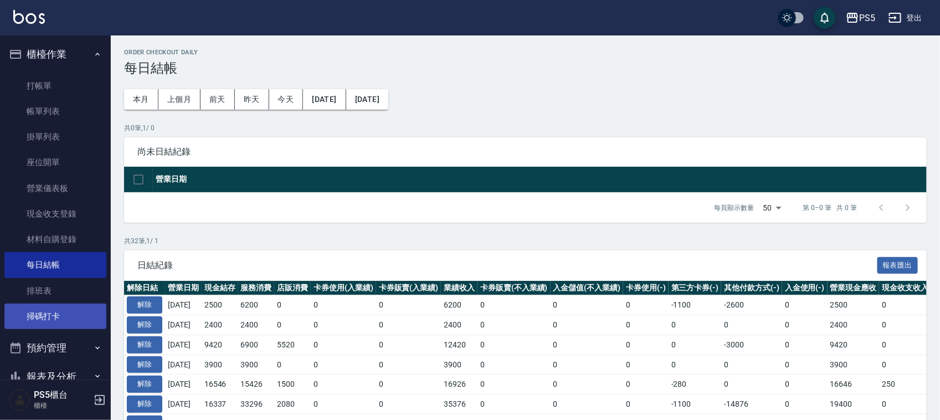
click at [52, 311] on link "掃碼打卡" at bounding box center [55, 316] width 102 height 25
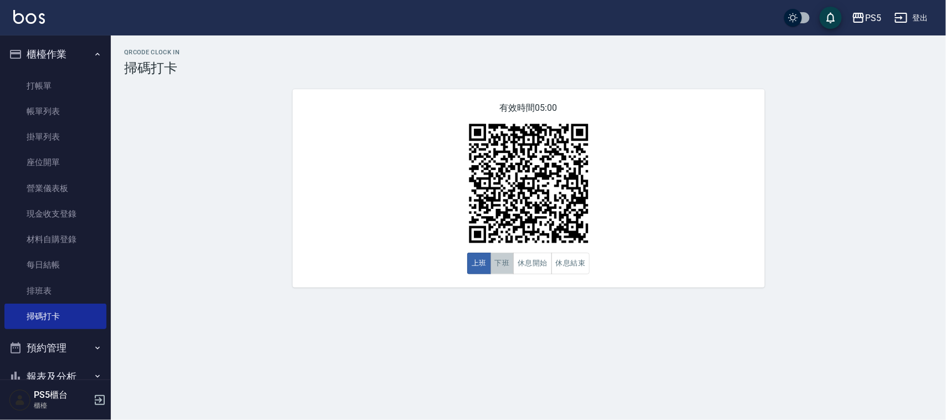
click at [509, 265] on button "下班" at bounding box center [502, 264] width 24 height 22
